Goal: Find specific page/section: Find specific page/section

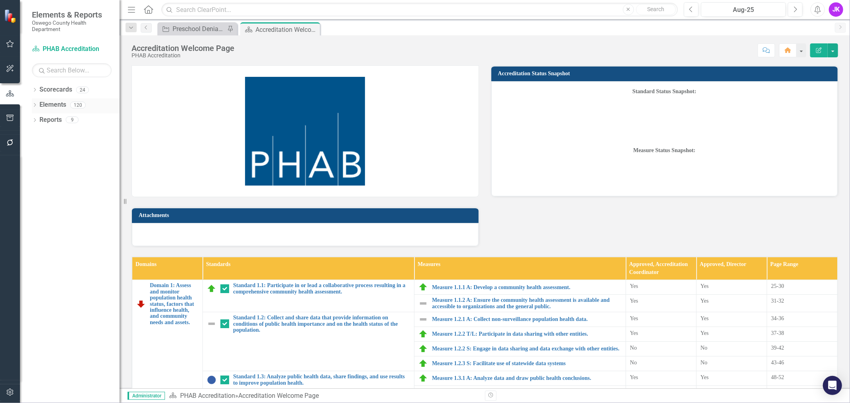
click at [35, 104] on icon "Dropdown" at bounding box center [35, 106] width 6 height 4
click at [35, 104] on icon "Dropdown" at bounding box center [33, 105] width 4 height 6
click at [37, 88] on div "Dropdown" at bounding box center [35, 91] width 6 height 7
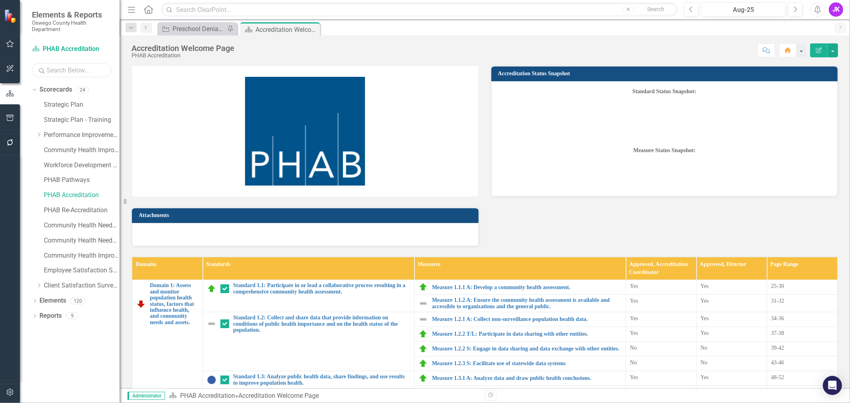
click at [79, 71] on input "text" at bounding box center [72, 70] width 80 height 14
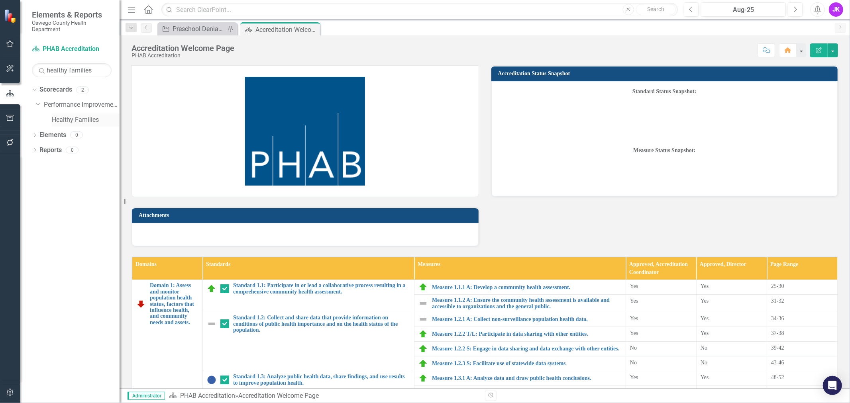
click at [88, 122] on link "Healthy Families" at bounding box center [86, 120] width 68 height 9
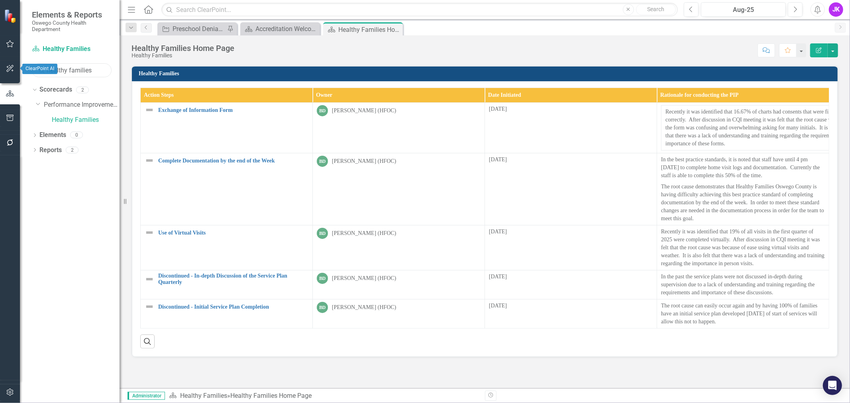
drag, startPoint x: 96, startPoint y: 69, endPoint x: 13, endPoint y: 70, distance: 82.9
click at [13, 70] on div "Elements & Reports Oswego County Health Department Scorecard Healthy Families S…" at bounding box center [60, 201] width 120 height 403
click at [33, 88] on icon "Dropdown" at bounding box center [33, 90] width 4 height 6
click at [66, 89] on link "Scorecards" at bounding box center [55, 89] width 33 height 9
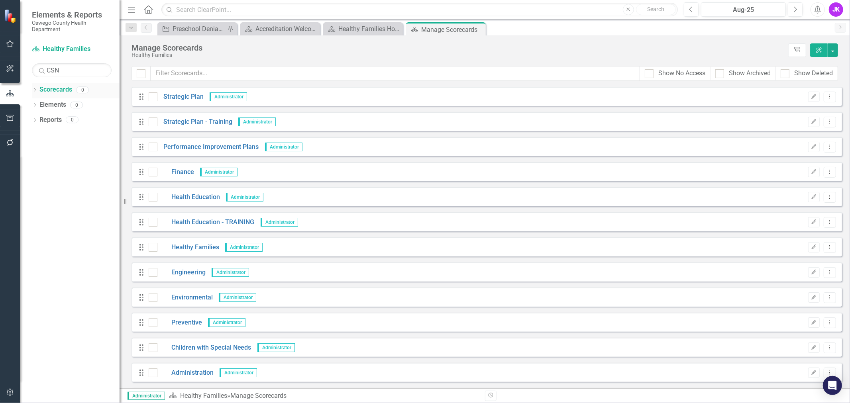
click at [32, 90] on icon "Dropdown" at bounding box center [35, 90] width 6 height 4
click at [90, 71] on input "CSN" at bounding box center [72, 70] width 80 height 14
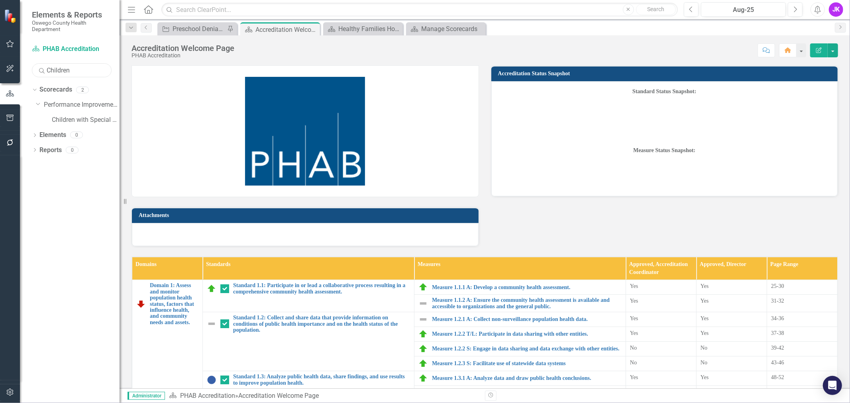
type input "Children"
click at [88, 122] on link "Children with Special Needs" at bounding box center [86, 120] width 68 height 9
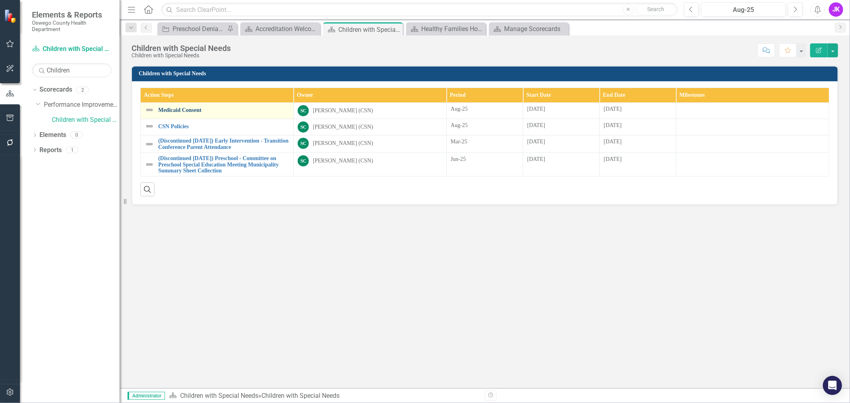
click at [203, 108] on link "Medicaid Consent" at bounding box center [223, 110] width 131 height 6
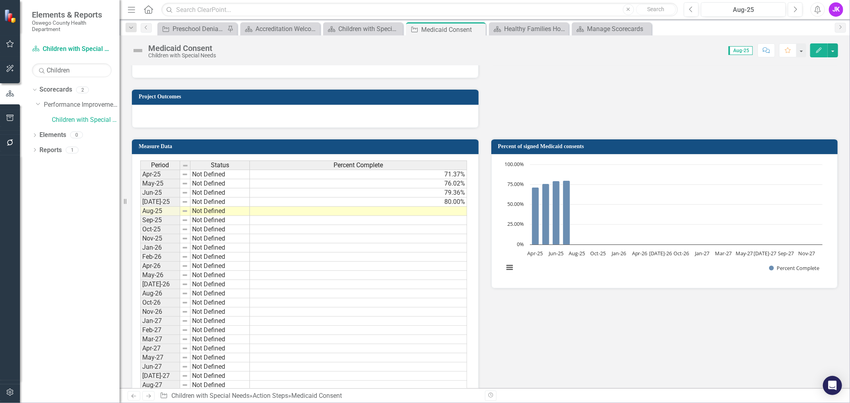
scroll to position [487, 0]
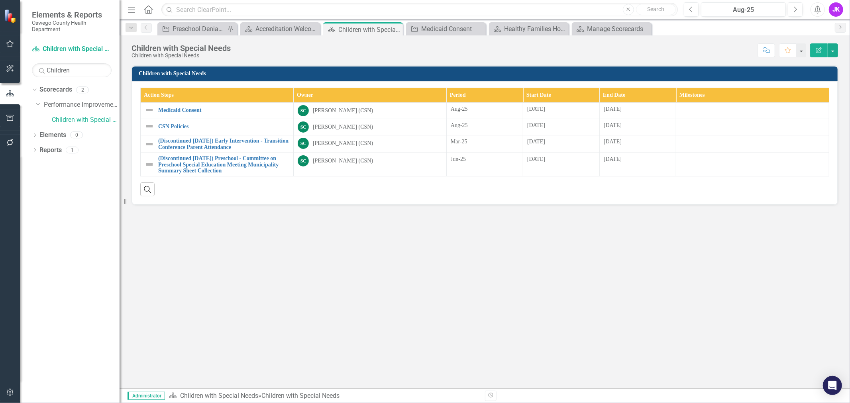
click at [835, 14] on div "JK" at bounding box center [836, 9] width 14 height 14
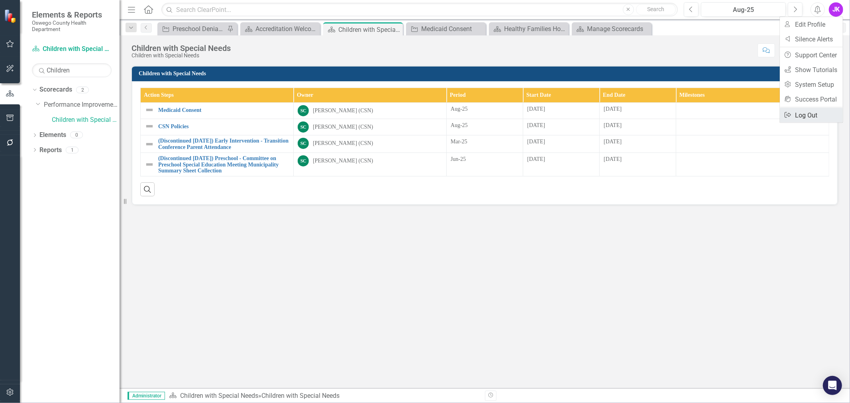
click at [815, 114] on link "Logout Log Out" at bounding box center [811, 115] width 63 height 15
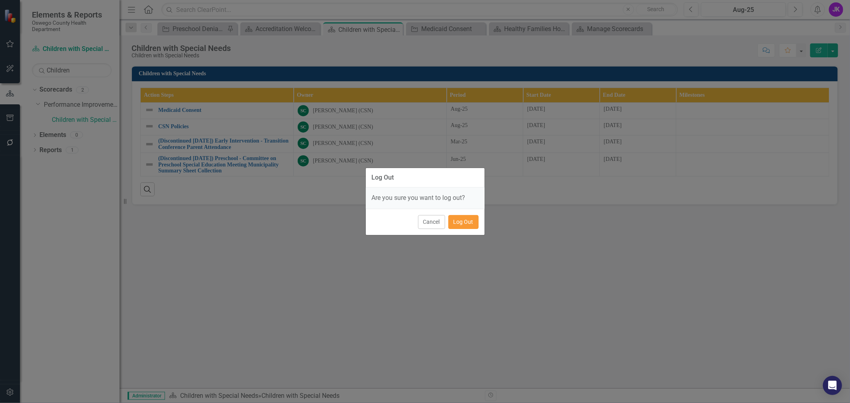
click at [471, 222] on button "Log Out" at bounding box center [463, 222] width 30 height 14
